Goal: Complete application form

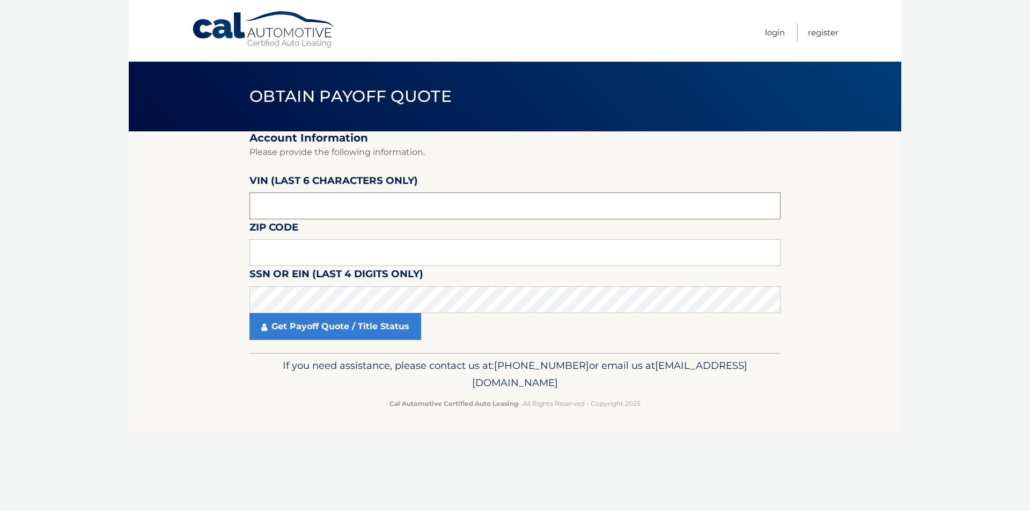
click at [306, 206] on input "text" at bounding box center [514, 206] width 531 height 27
click at [305, 204] on input "text" at bounding box center [514, 206] width 531 height 27
type input "768590"
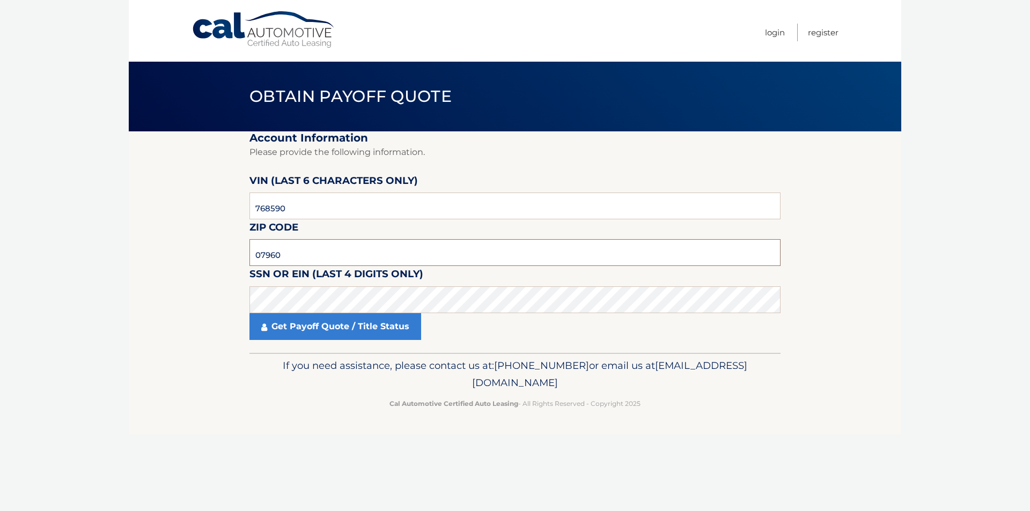
type input "07960"
click at [326, 329] on link "Get Payoff Quote / Title Status" at bounding box center [335, 326] width 172 height 27
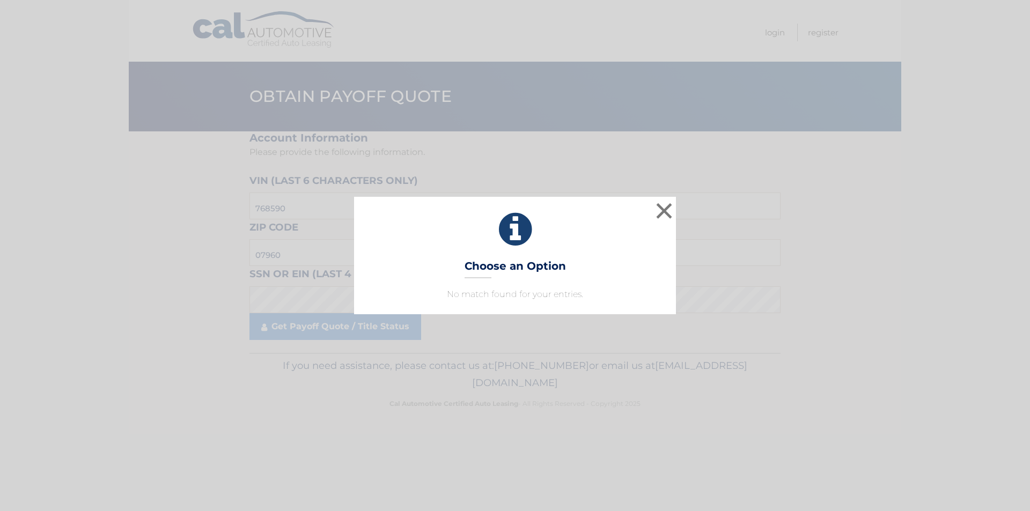
click at [510, 240] on icon at bounding box center [515, 229] width 295 height 39
click at [670, 208] on button "×" at bounding box center [663, 210] width 21 height 21
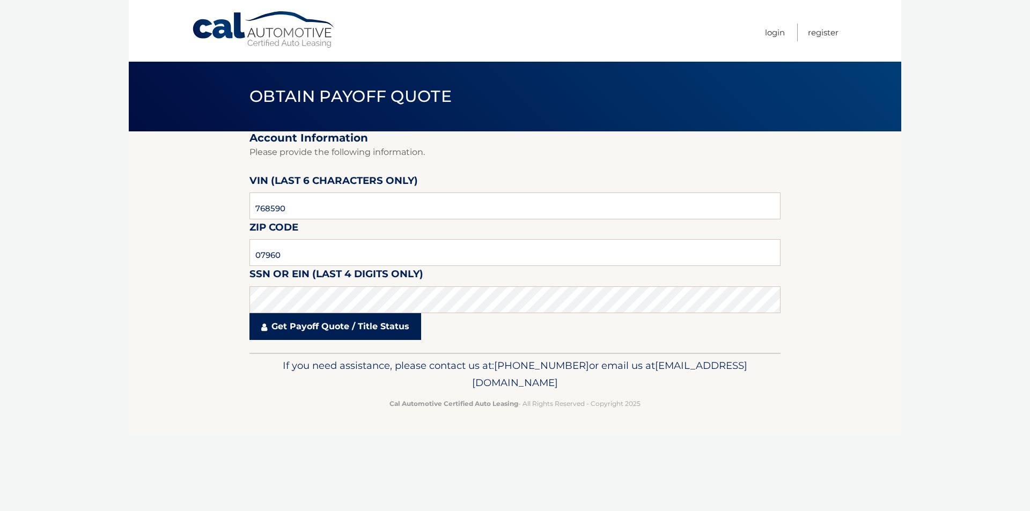
click at [266, 327] on icon at bounding box center [264, 327] width 6 height 9
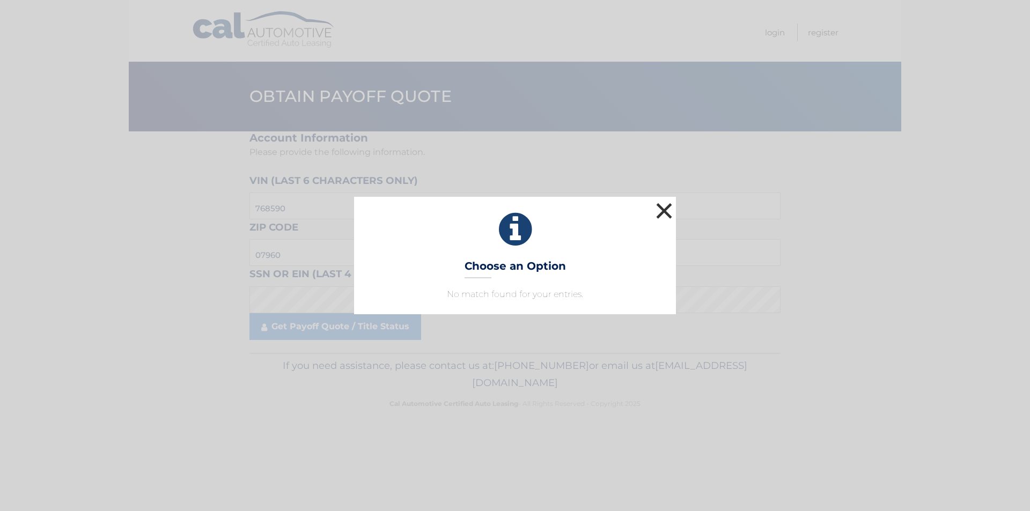
click at [663, 209] on button "×" at bounding box center [663, 210] width 21 height 21
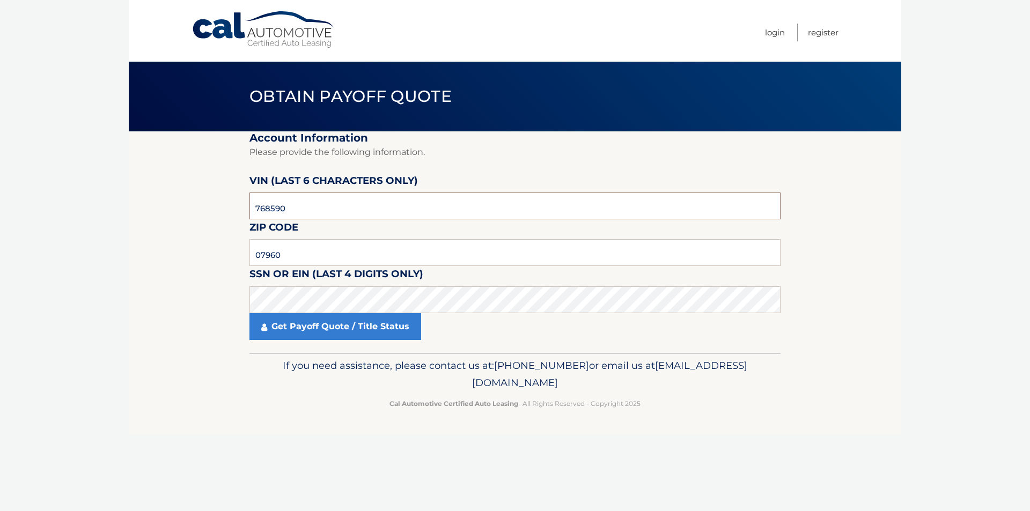
click at [298, 207] on input "768590" at bounding box center [514, 206] width 531 height 27
click button "For Originating Dealer" at bounding box center [0, 0] width 0 height 0
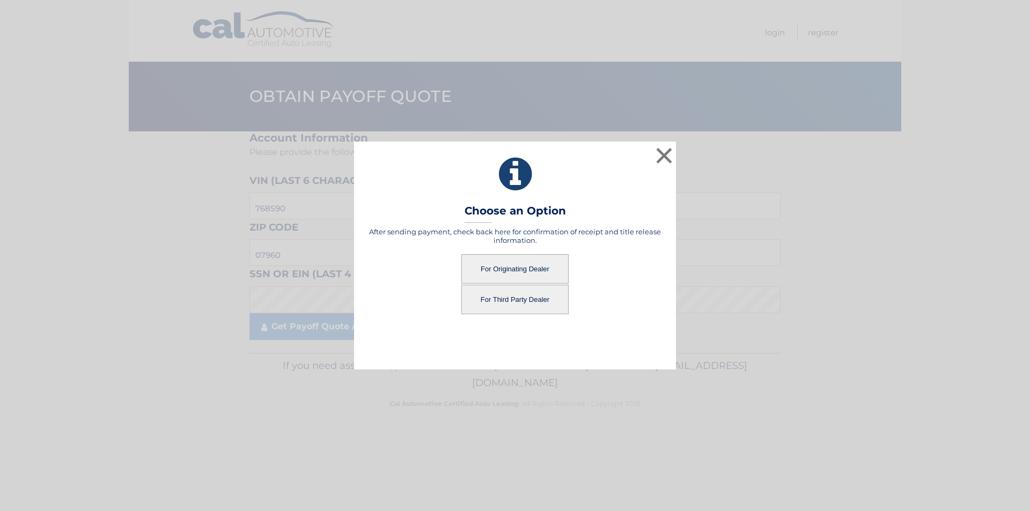
click at [519, 268] on button "For Originating Dealer" at bounding box center [514, 269] width 107 height 30
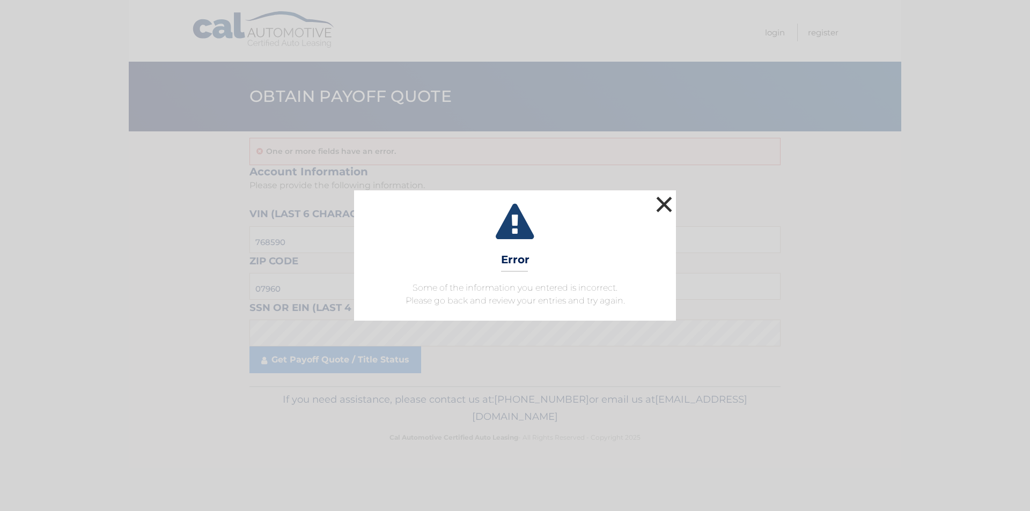
click at [659, 204] on button "×" at bounding box center [663, 204] width 21 height 21
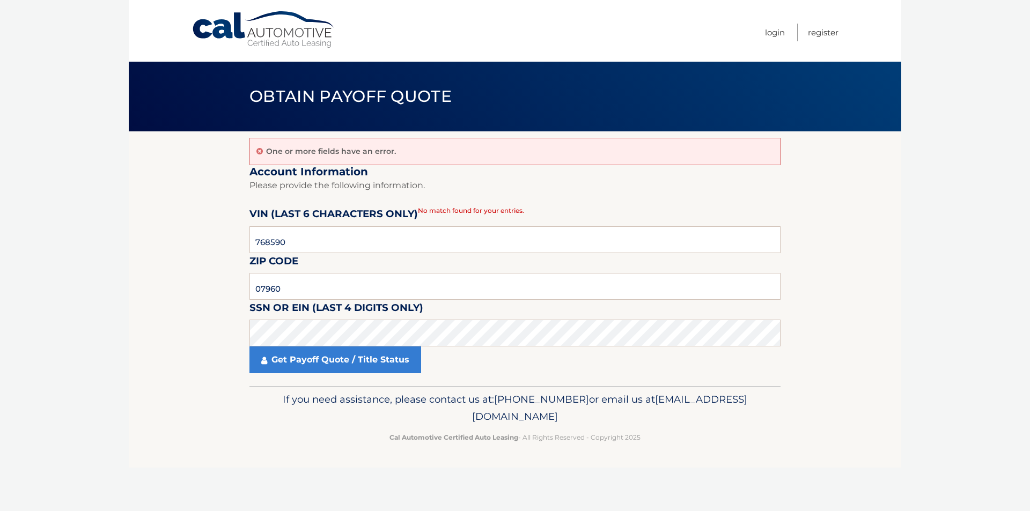
click at [146, 333] on section "One or more fields have an error. Account Information Please provide the follow…" at bounding box center [515, 258] width 773 height 255
click at [356, 233] on input "768590" at bounding box center [514, 239] width 531 height 27
click button "For Originating Dealer" at bounding box center [0, 0] width 0 height 0
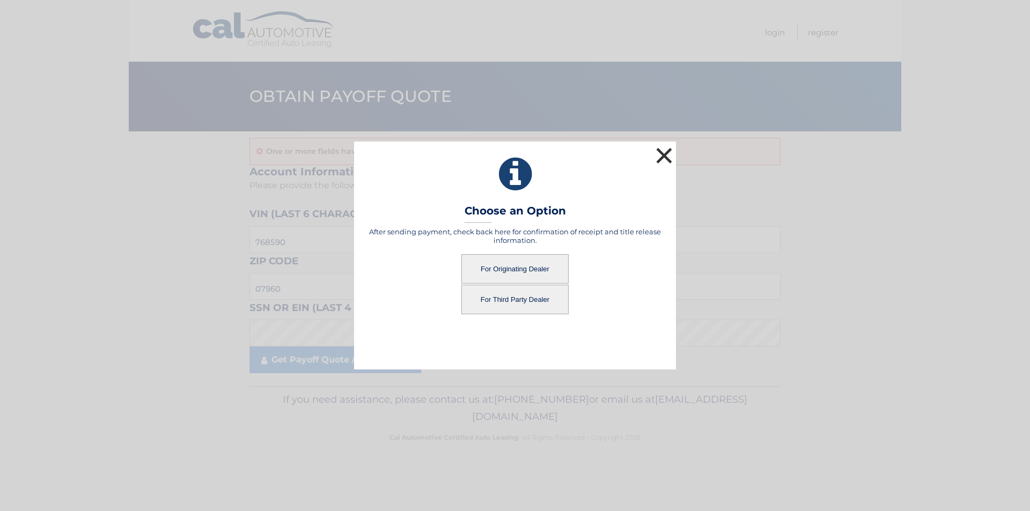
click at [667, 156] on button "×" at bounding box center [663, 155] width 21 height 21
